Goal: Information Seeking & Learning: Compare options

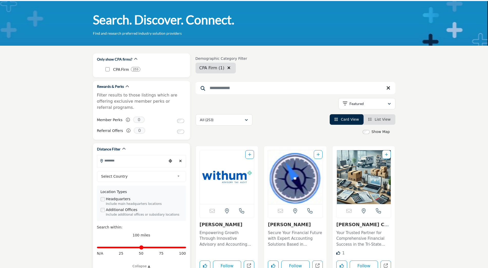
scroll to position [26, 0]
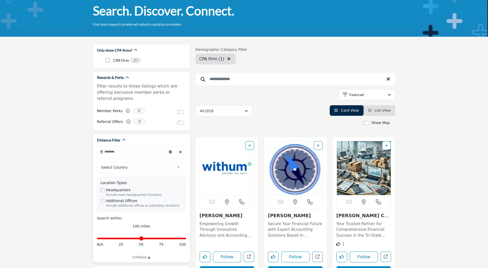
click at [158, 146] on input "Search Location" at bounding box center [131, 151] width 69 height 10
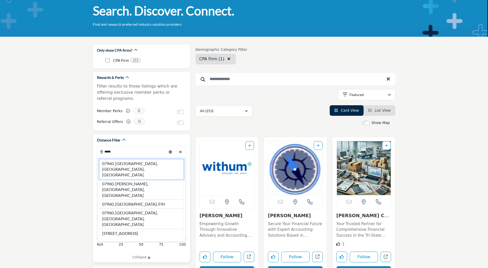
click at [140, 159] on li "07960, Morristown, NJ, USA" at bounding box center [141, 169] width 84 height 20
type input "**********"
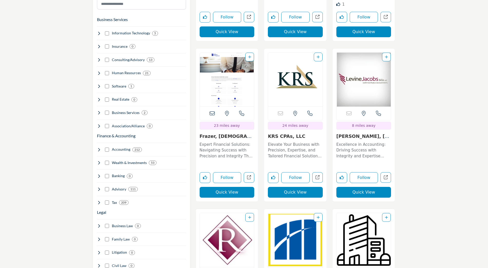
scroll to position [308, 0]
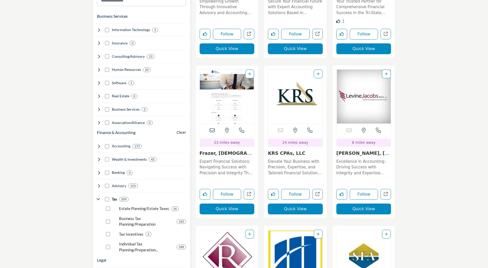
scroll to position [410, 0]
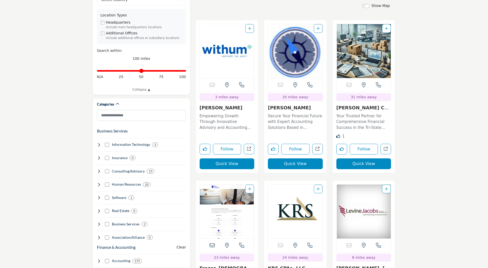
scroll to position [128, 0]
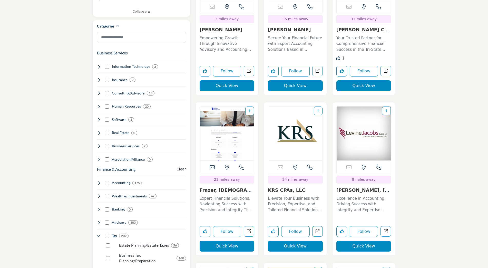
scroll to position [333, 0]
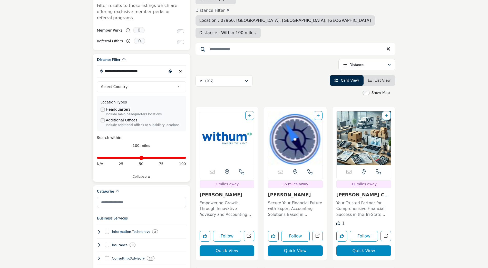
scroll to position [103, 0]
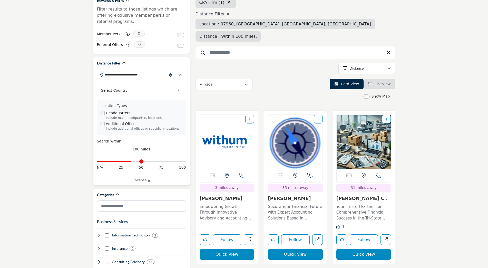
drag, startPoint x: 185, startPoint y: 156, endPoint x: 131, endPoint y: 154, distance: 54.4
type input "**"
click at [131, 161] on input "Distance in miles" at bounding box center [141, 161] width 89 height 1
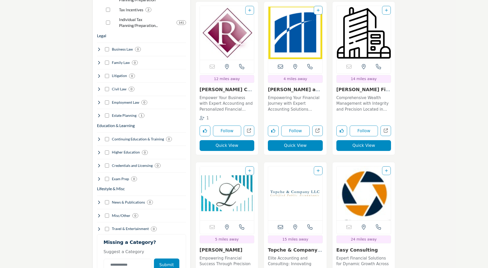
scroll to position [513, 0]
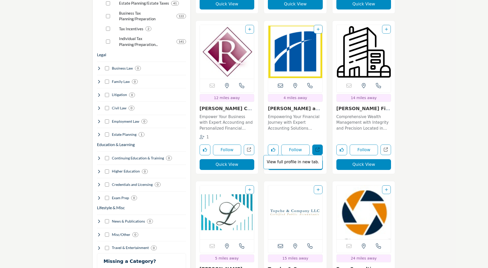
click at [315, 147] on icon "Open magone-and-company-pc in new tab" at bounding box center [317, 149] width 4 height 4
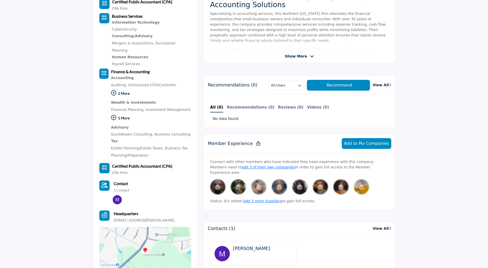
scroll to position [179, 0]
